Goal: Transaction & Acquisition: Purchase product/service

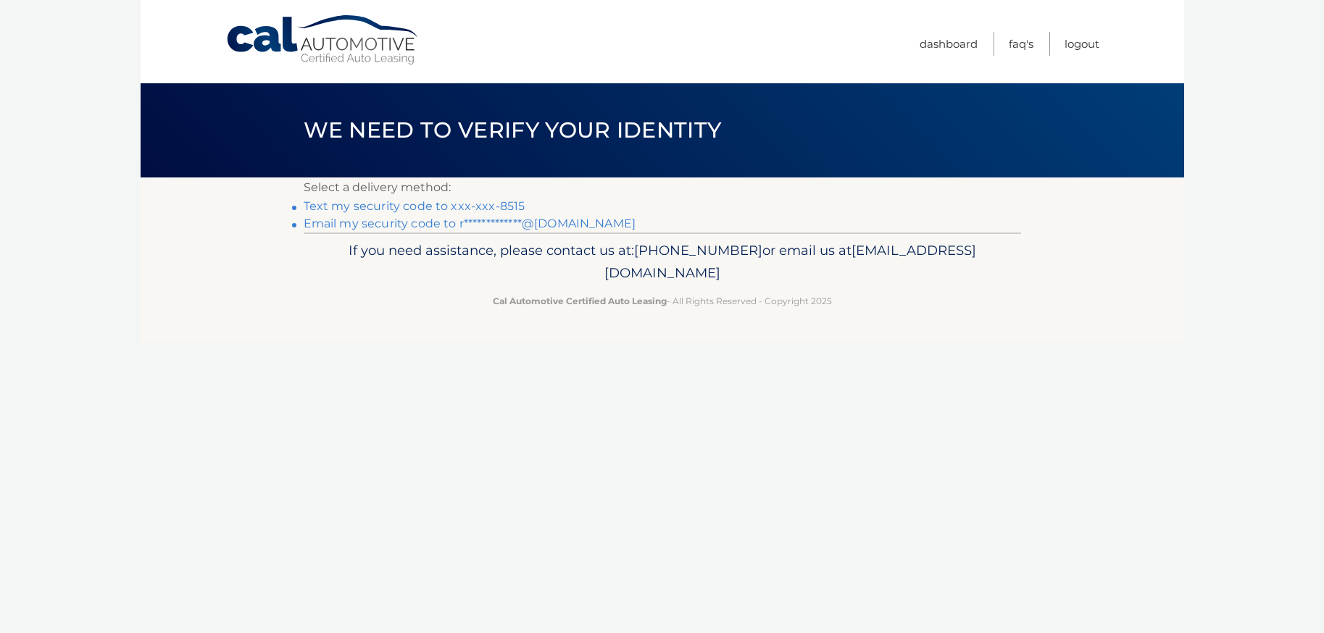
click at [463, 206] on link "Text my security code to xxx-xxx-8515" at bounding box center [415, 206] width 222 height 14
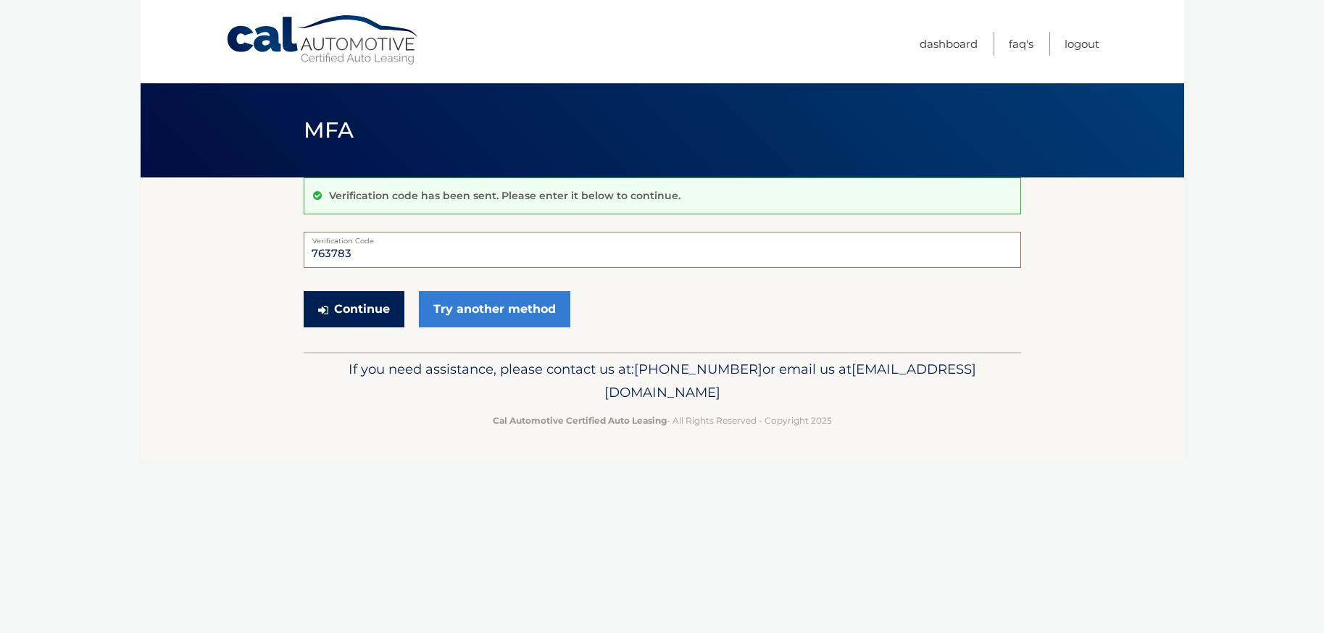
type input "763783"
click at [368, 316] on button "Continue" at bounding box center [354, 309] width 101 height 36
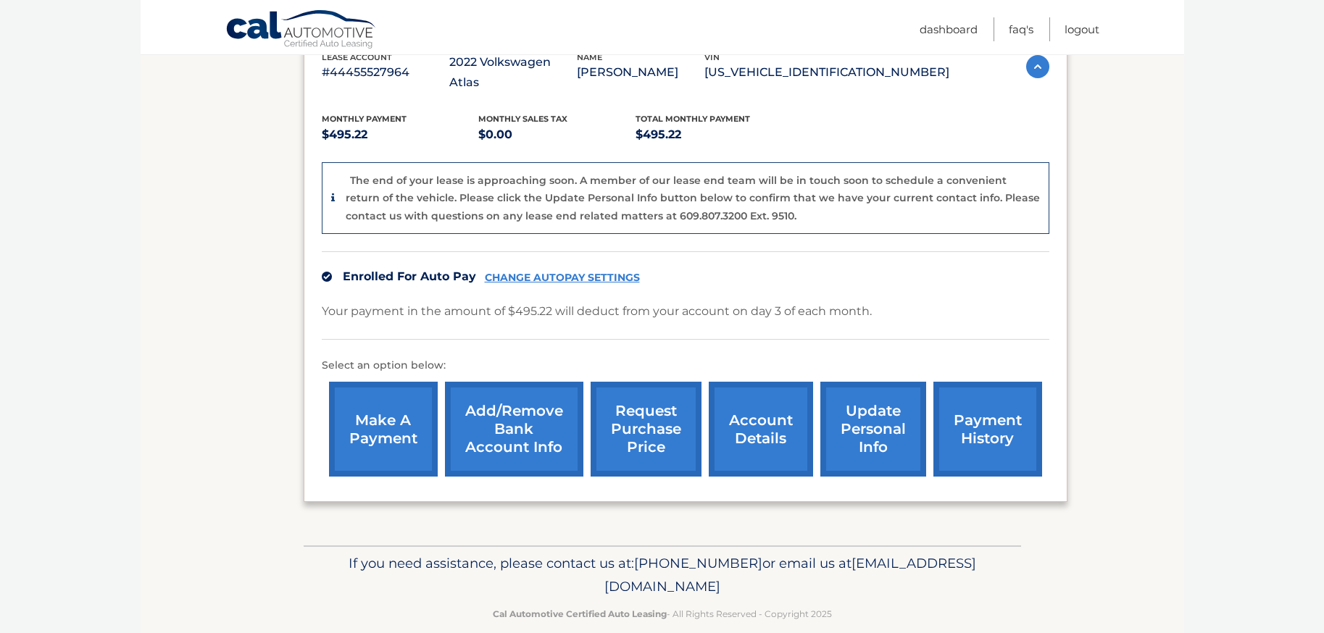
scroll to position [279, 0]
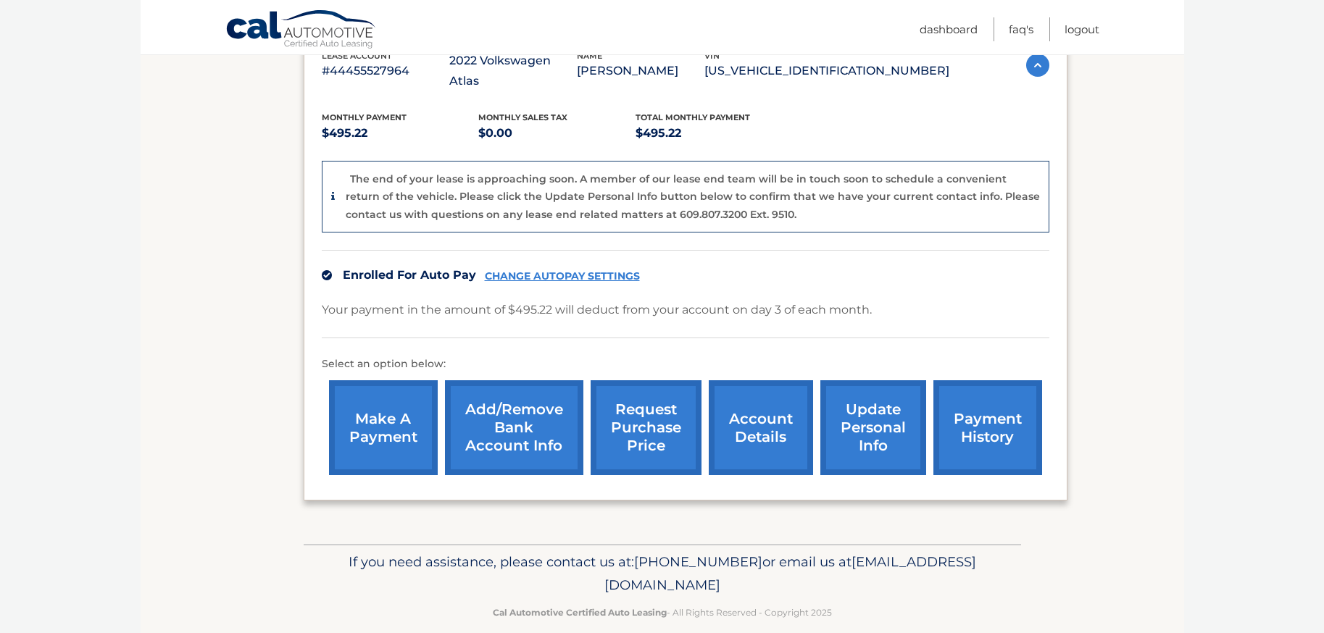
click at [397, 388] on link "make a payment" at bounding box center [383, 427] width 109 height 95
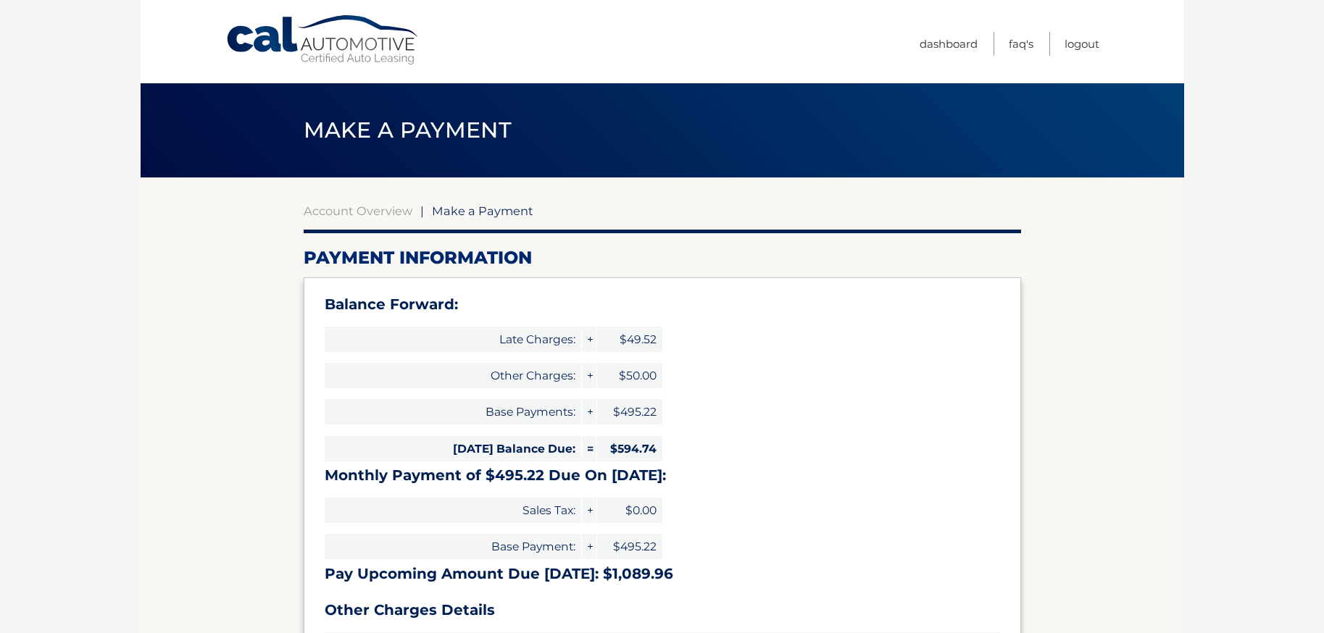
select select "M2VmZjA0NzUtNzNiYS00NWNjLTliZWEtMDYyNjAyYjg1MGU4"
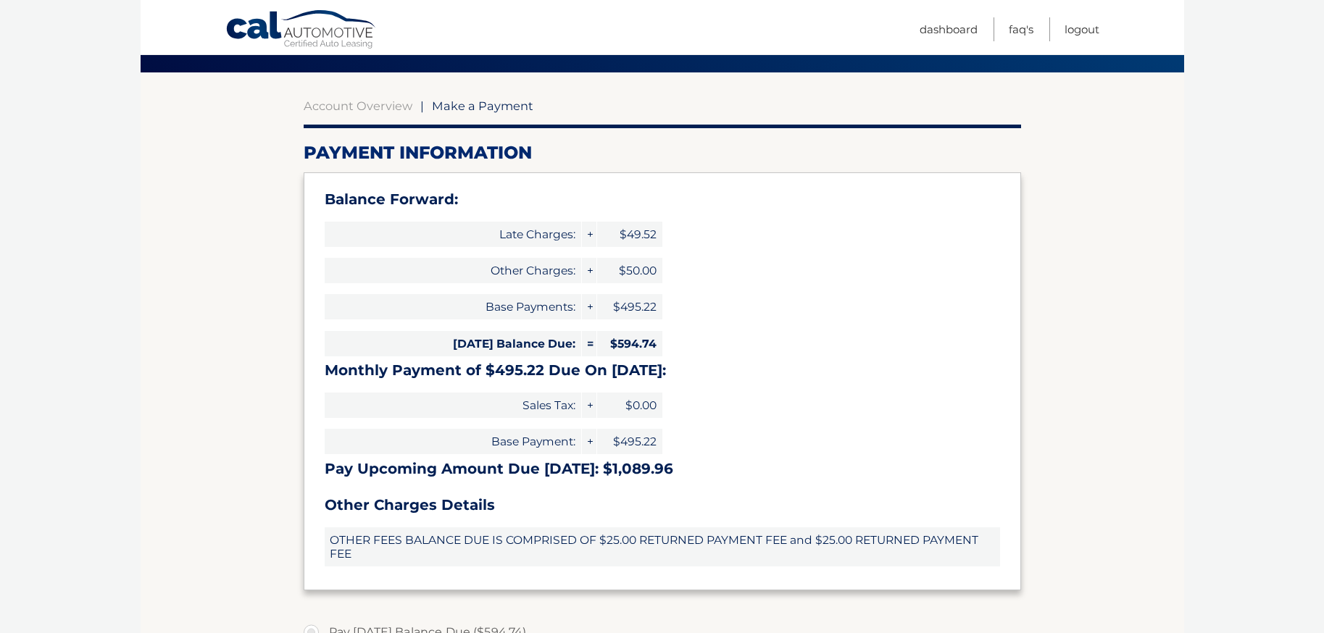
scroll to position [75, 0]
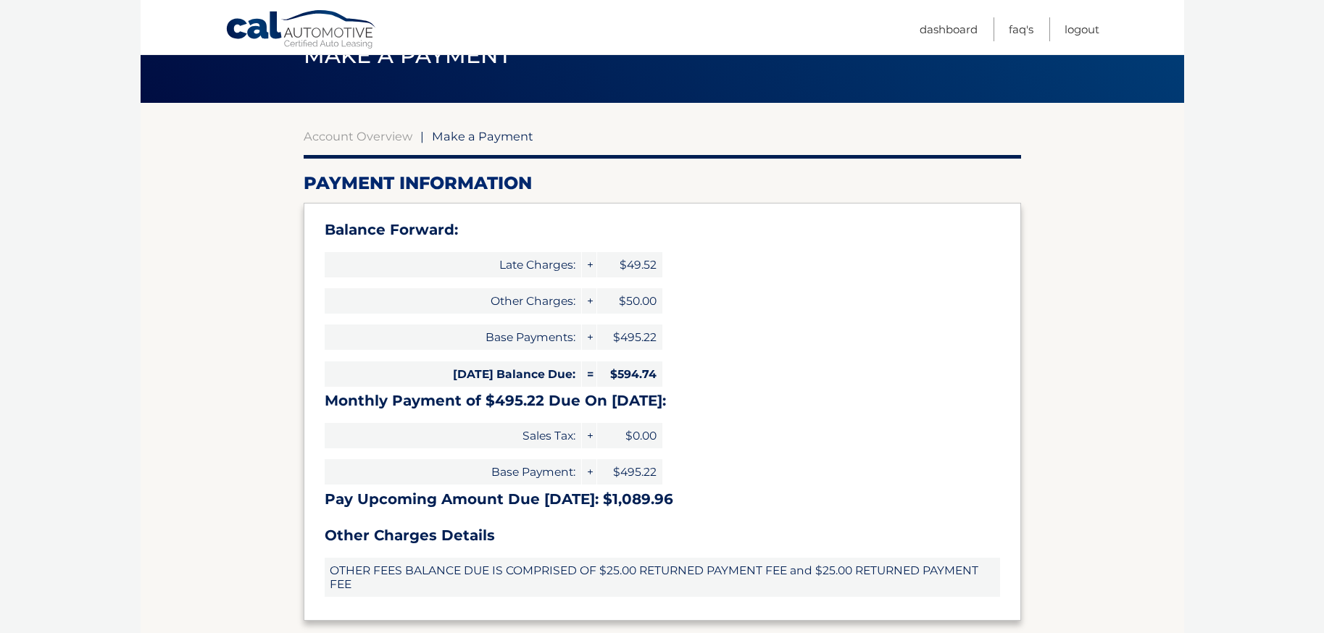
click at [482, 137] on span "Make a Payment" at bounding box center [482, 136] width 101 height 14
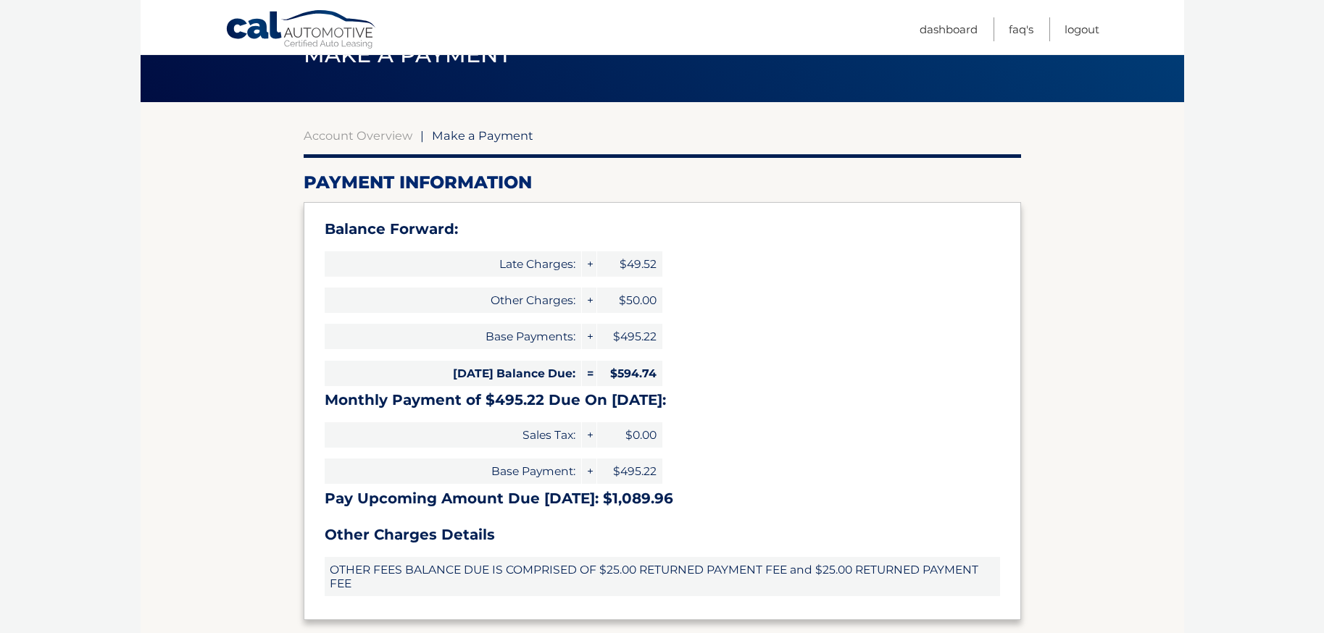
scroll to position [384, 0]
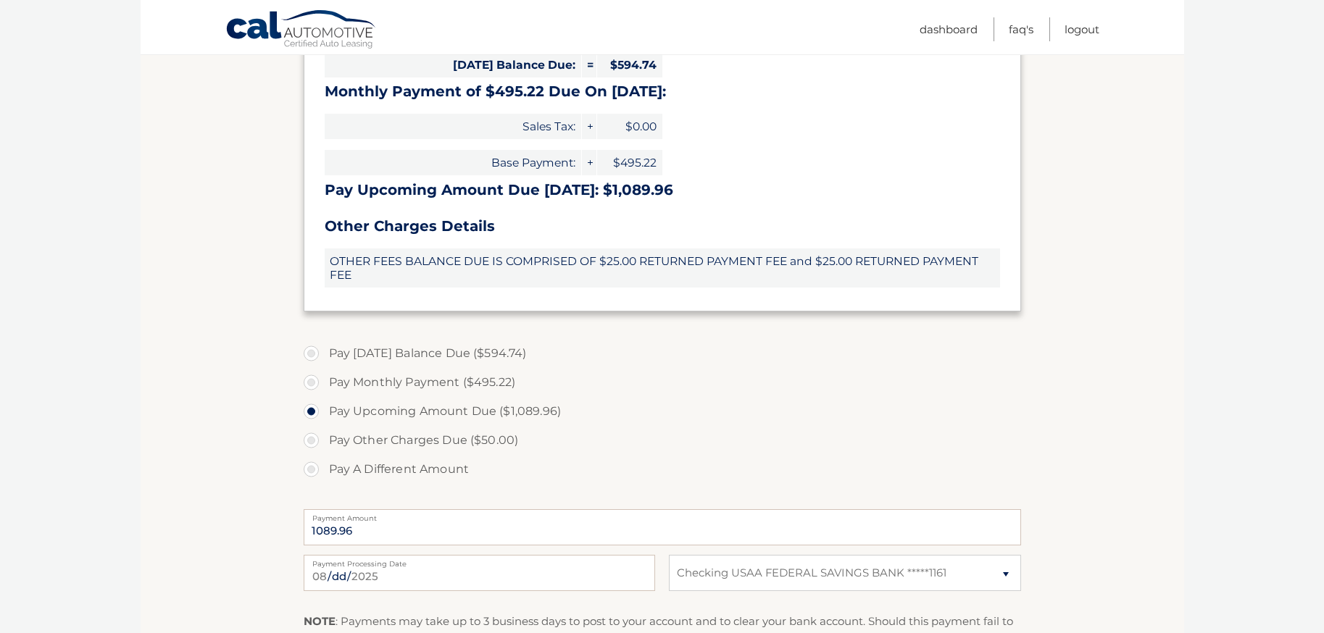
click at [310, 354] on label "Pay Today's Balance Due ($594.74)" at bounding box center [662, 353] width 717 height 29
click at [310, 354] on input "Pay Today's Balance Due ($594.74)" at bounding box center [316, 350] width 14 height 23
radio input "true"
type input "594.74"
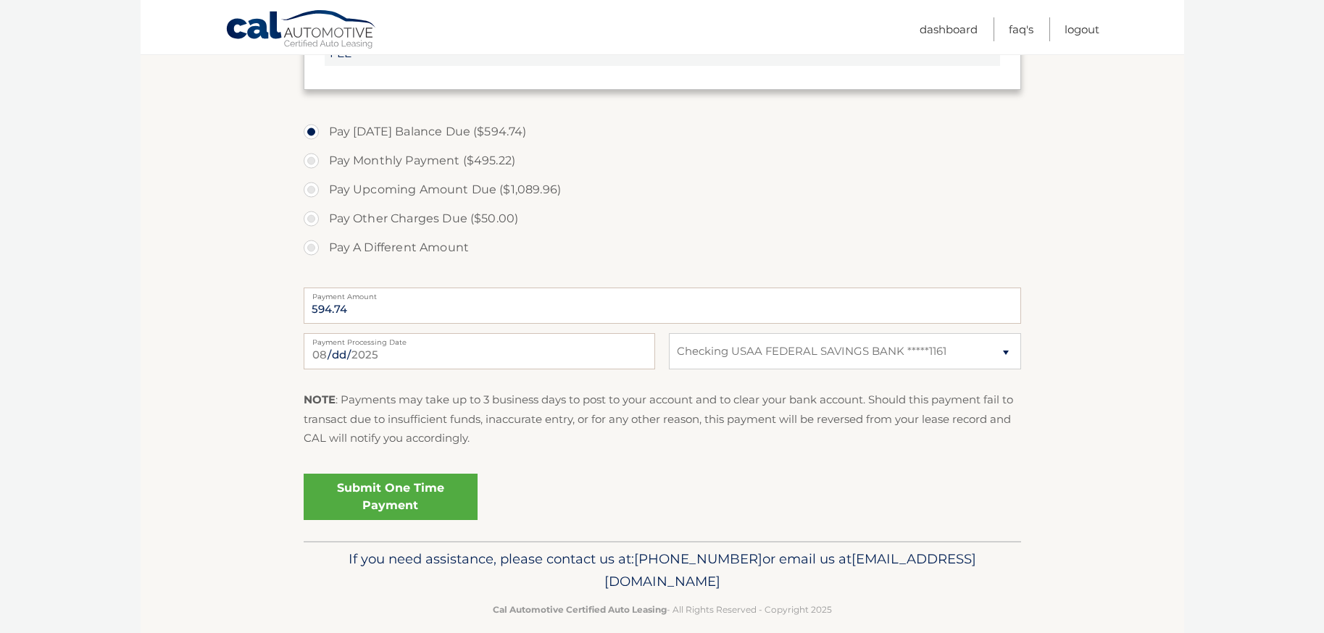
scroll to position [624, 0]
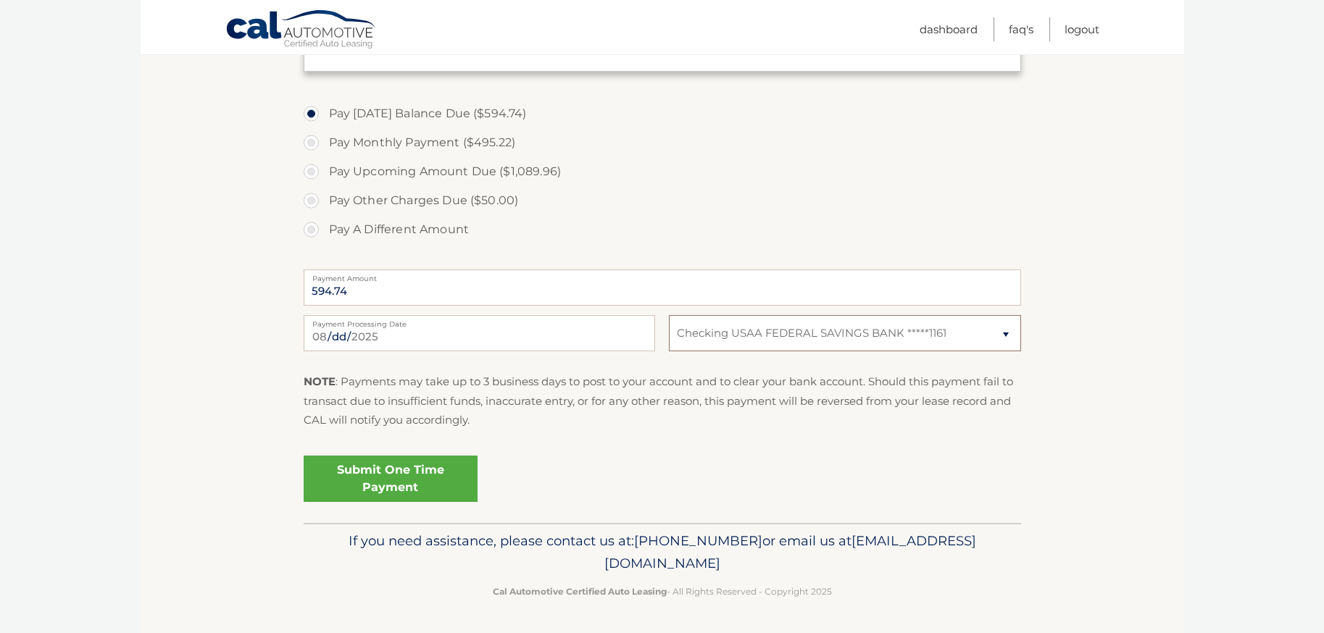
click at [1008, 336] on select "Select Bank Account Checking USAA FEDERAL SAVINGS BANK *****1161" at bounding box center [844, 333] width 351 height 36
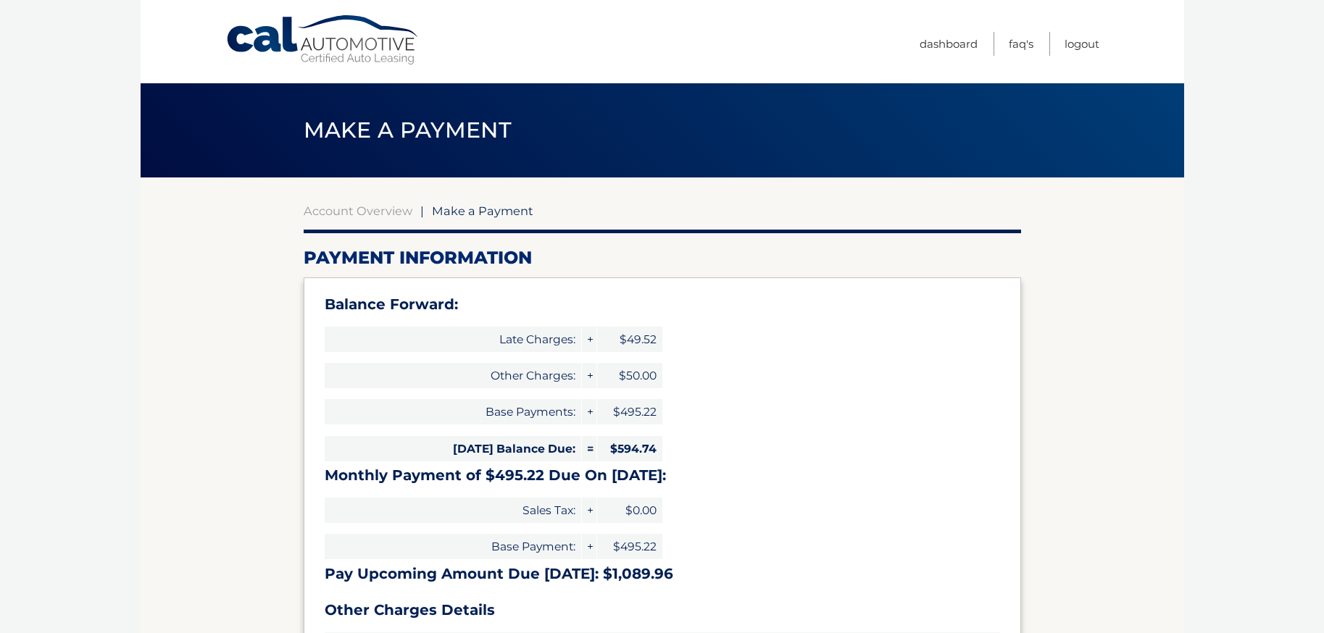
click at [307, 41] on link "Cal Automotive" at bounding box center [323, 39] width 196 height 51
